Goal: Transaction & Acquisition: Purchase product/service

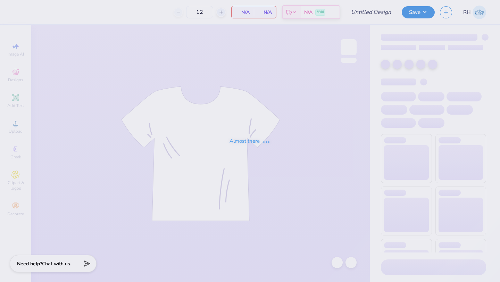
type input "PHC exec merch"
type input "13"
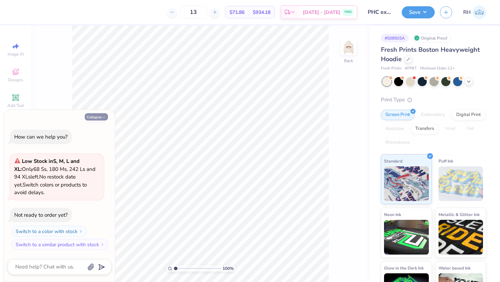
click at [95, 117] on button "Collapse" at bounding box center [96, 116] width 23 height 7
type textarea "x"
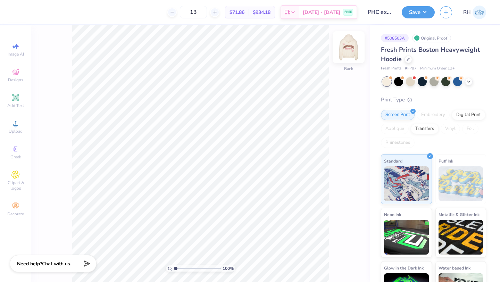
click at [353, 47] on img at bounding box center [349, 47] width 28 height 28
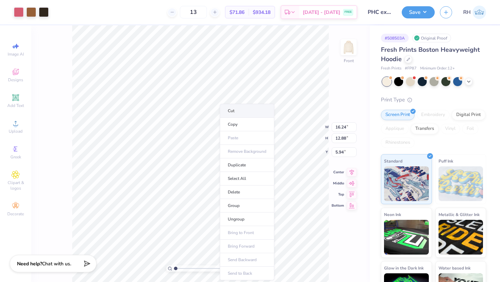
click at [228, 108] on li "Cut" at bounding box center [247, 111] width 55 height 14
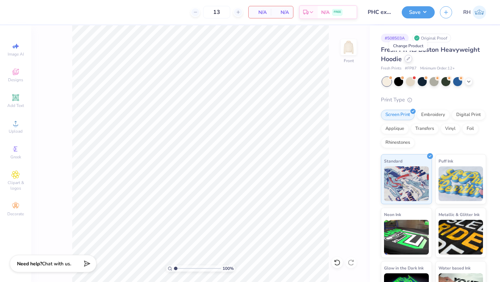
click at [409, 61] on div at bounding box center [409, 59] width 8 height 8
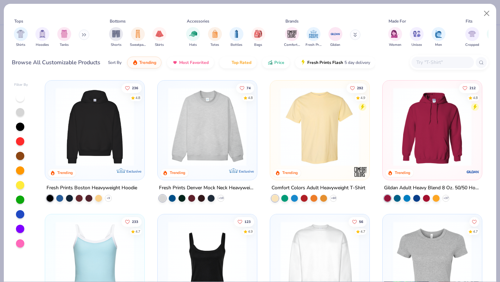
click at [211, 153] on img at bounding box center [207, 127] width 85 height 79
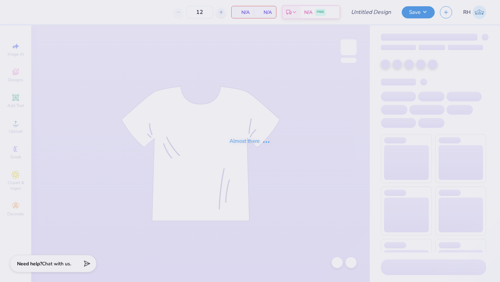
type input "PHC exec merch"
type input "13"
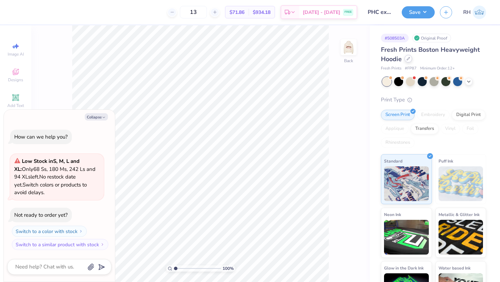
click at [408, 60] on div at bounding box center [409, 59] width 8 height 8
type textarea "x"
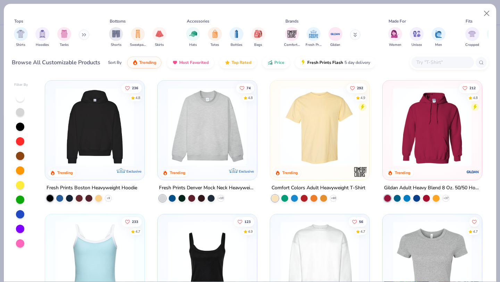
click at [231, 129] on img at bounding box center [207, 127] width 85 height 79
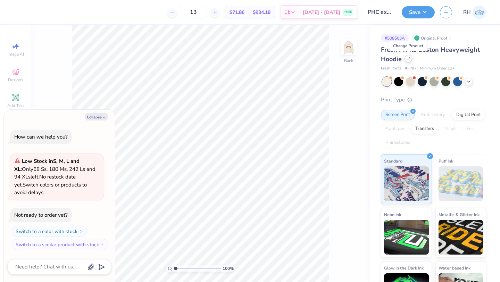
click at [407, 57] on icon at bounding box center [408, 58] width 3 height 3
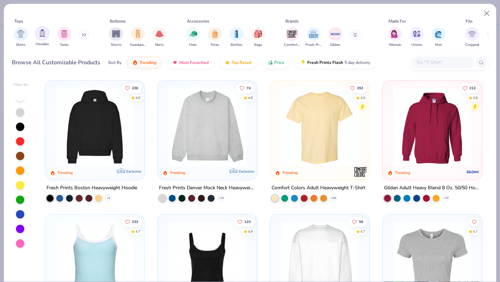
click at [38, 37] on div "filter for Hoodies" at bounding box center [42, 33] width 14 height 14
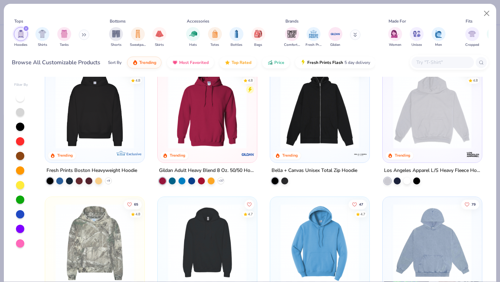
scroll to position [18, 0]
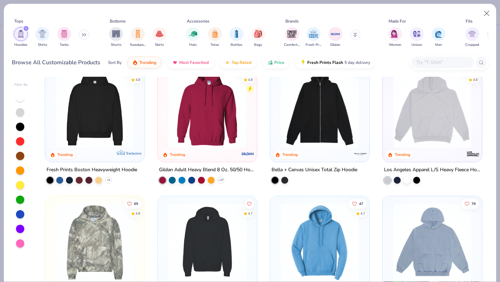
click at [85, 33] on icon at bounding box center [84, 34] width 4 height 3
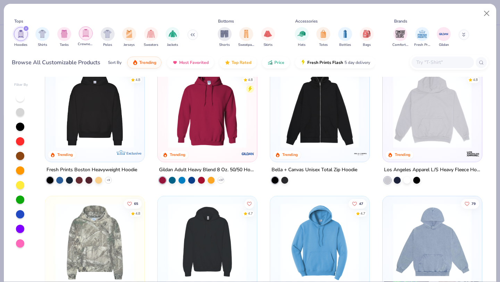
click at [85, 33] on img "filter for Crewnecks" at bounding box center [86, 33] width 8 height 8
type textarea "x"
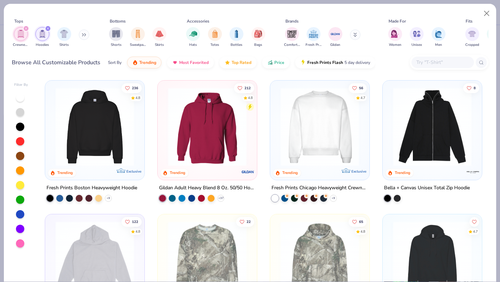
click at [294, 105] on img at bounding box center [319, 127] width 85 height 79
